Goal: Find specific page/section: Find specific page/section

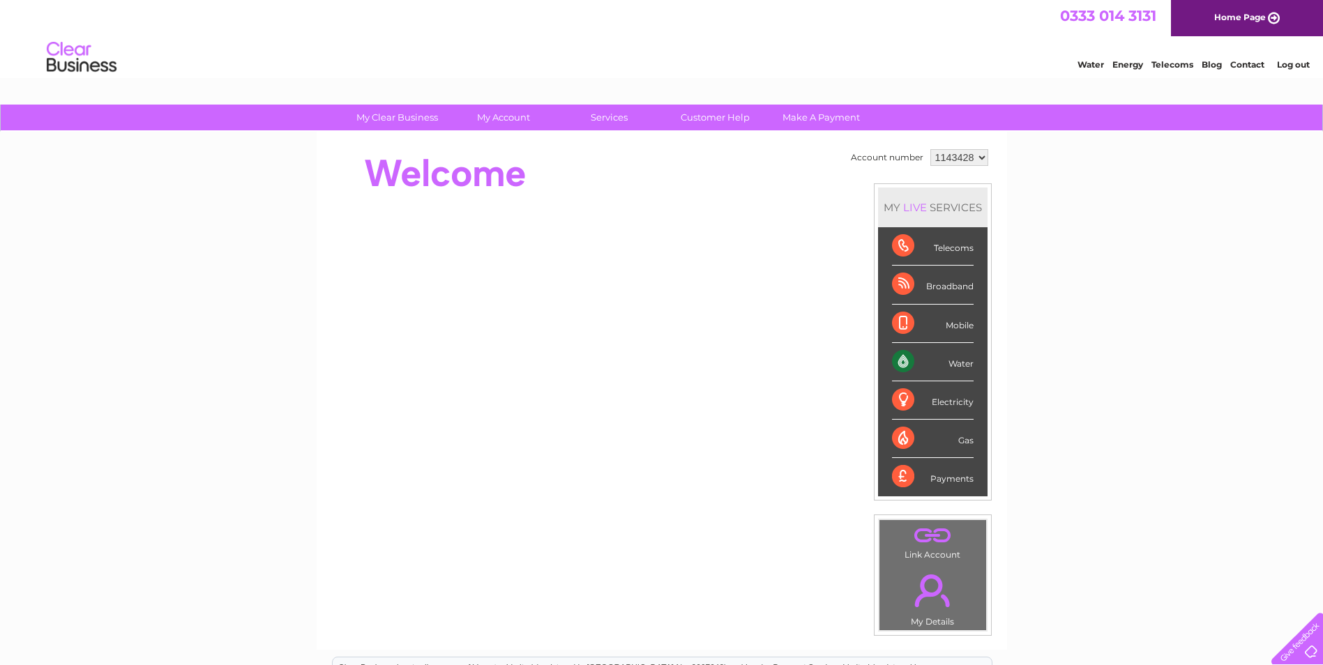
click at [899, 364] on div "Water" at bounding box center [933, 362] width 82 height 38
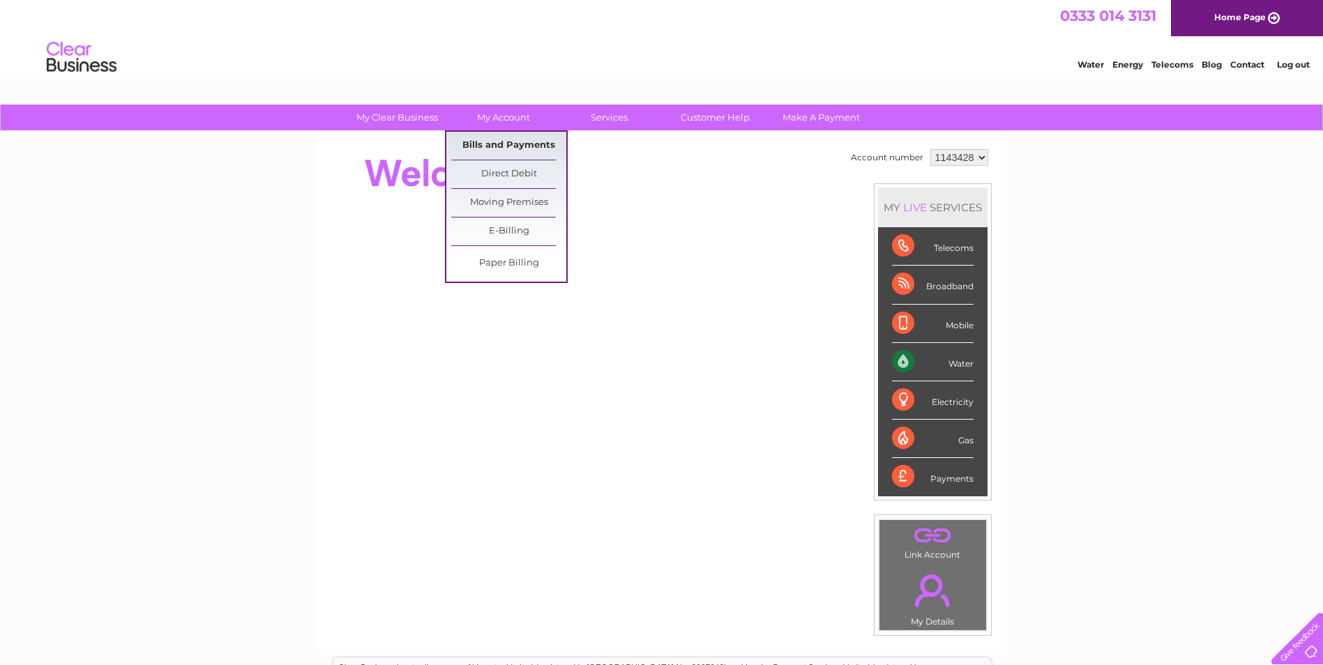
click at [468, 145] on link "Bills and Payments" at bounding box center [508, 146] width 115 height 28
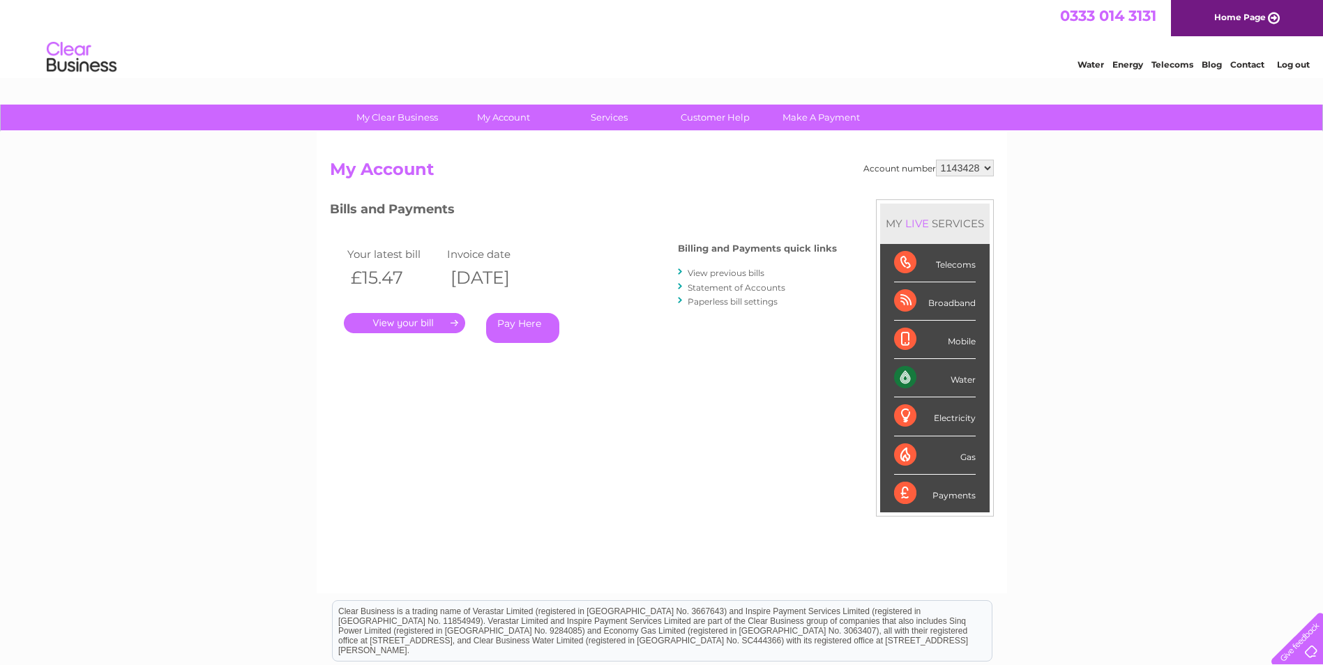
click at [398, 319] on link "." at bounding box center [404, 323] width 121 height 20
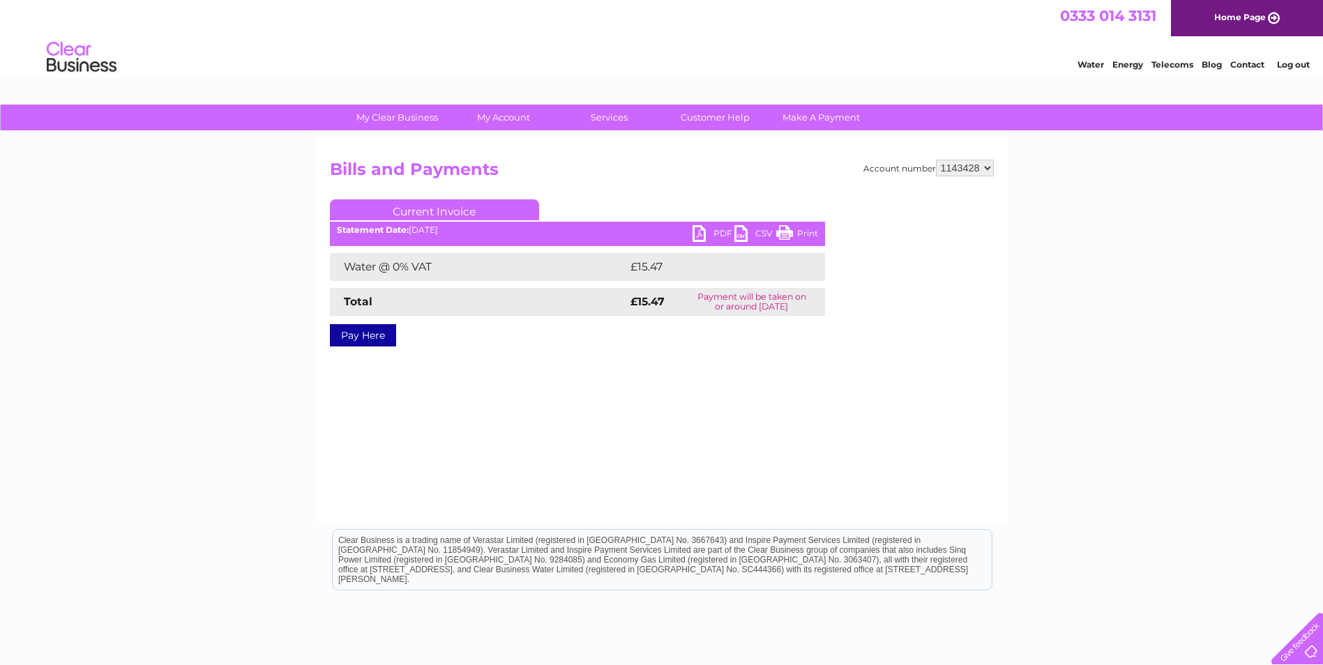
click at [801, 234] on link "Print" at bounding box center [797, 235] width 42 height 20
click at [1280, 65] on link "Log out" at bounding box center [1293, 64] width 33 height 10
